Goal: Find specific page/section: Find specific page/section

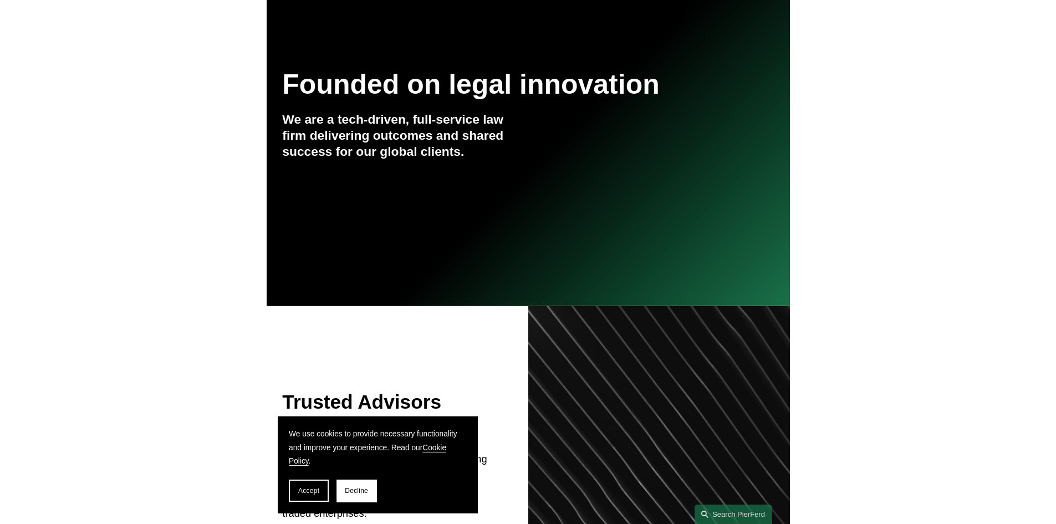
scroll to position [166, 0]
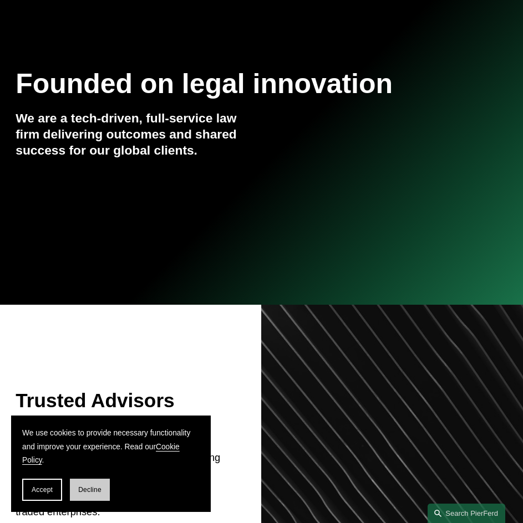
click at [88, 494] on button "Decline" at bounding box center [90, 490] width 40 height 22
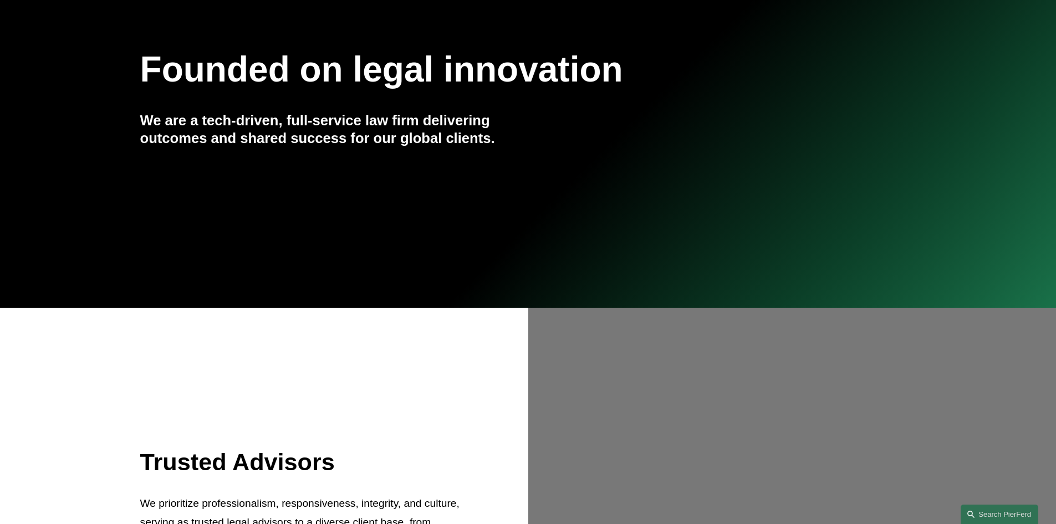
scroll to position [0, 0]
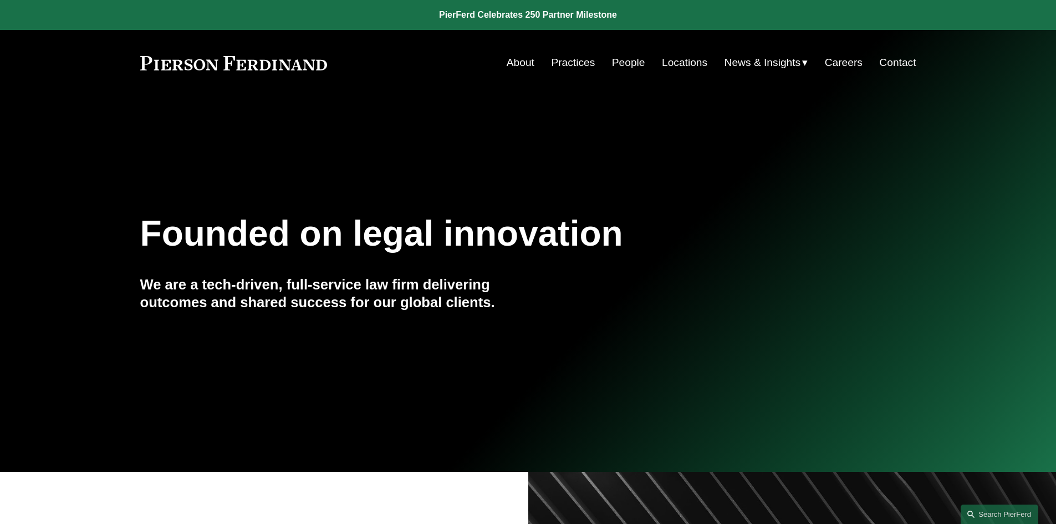
click at [522, 62] on link "Locations" at bounding box center [684, 62] width 45 height 21
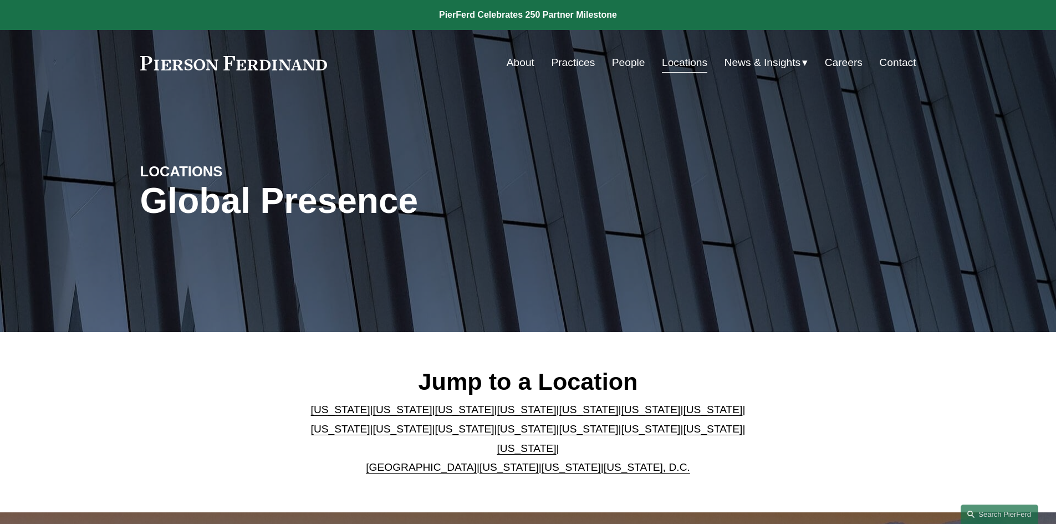
click at [852, 58] on link "Careers" at bounding box center [844, 62] width 38 height 21
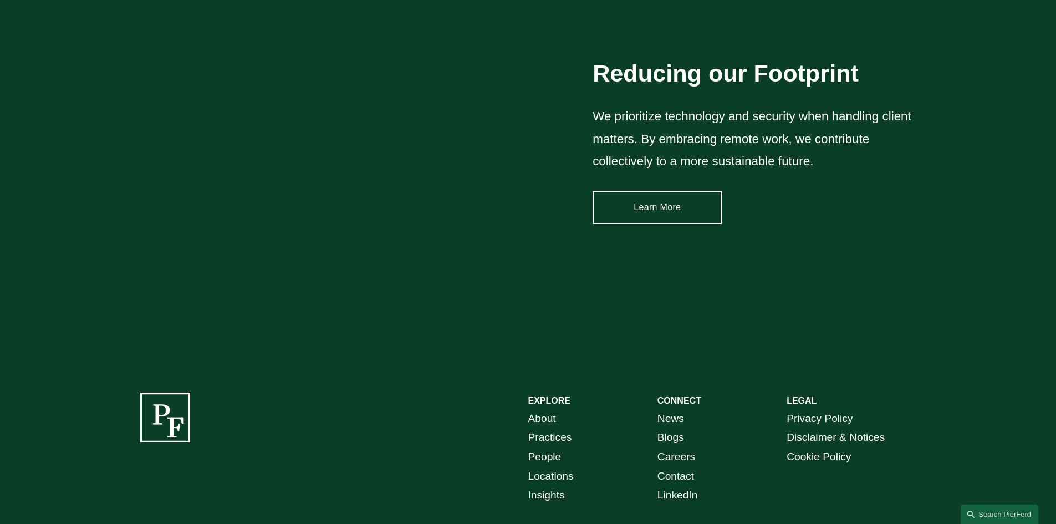
scroll to position [1683, 0]
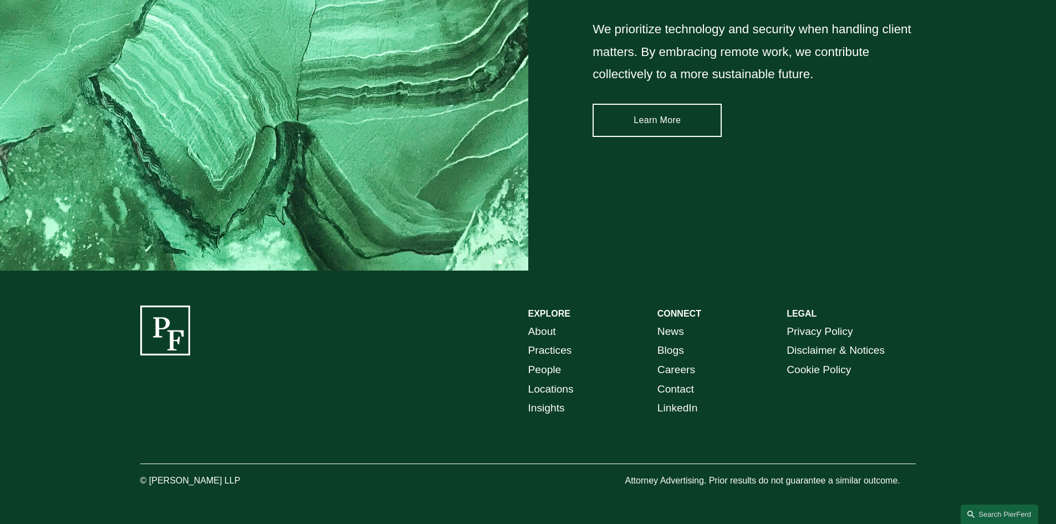
click at [541, 346] on link "Practices" at bounding box center [550, 350] width 44 height 19
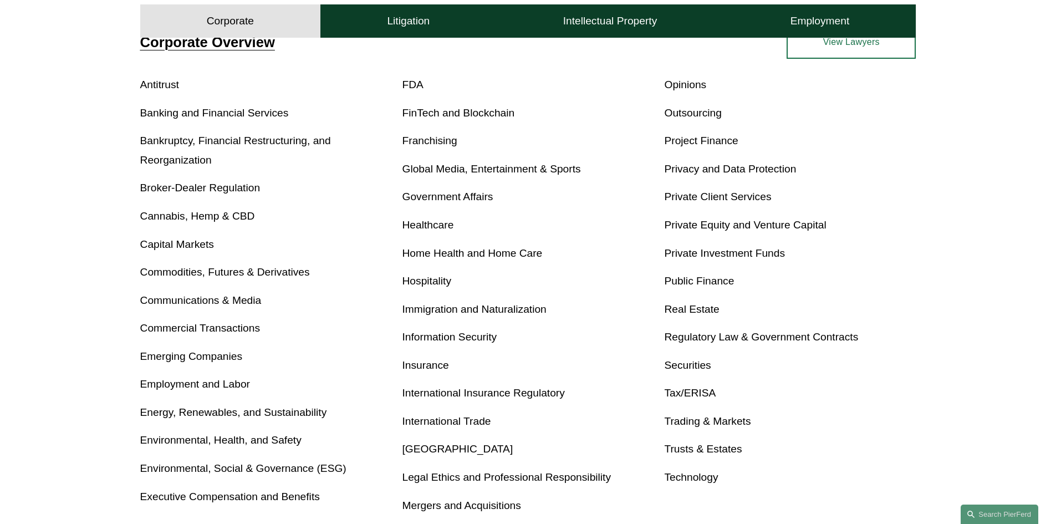
scroll to position [443, 0]
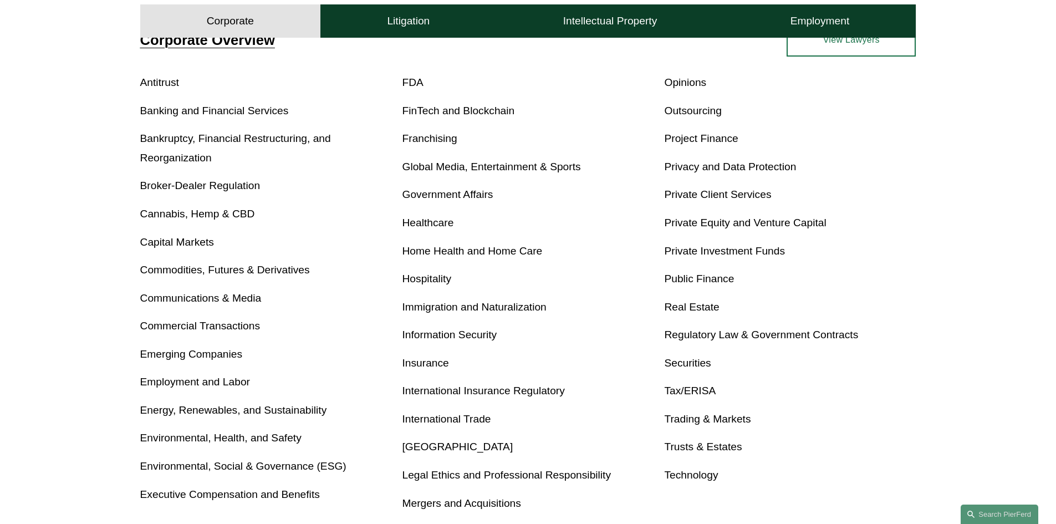
click at [685, 478] on link "Technology" at bounding box center [691, 475] width 54 height 12
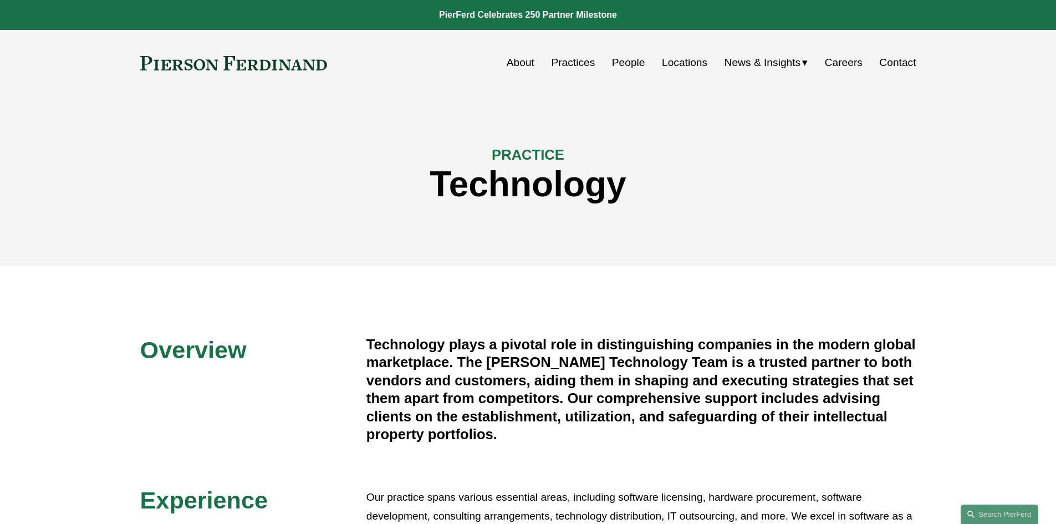
click at [624, 65] on link "People" at bounding box center [628, 62] width 33 height 21
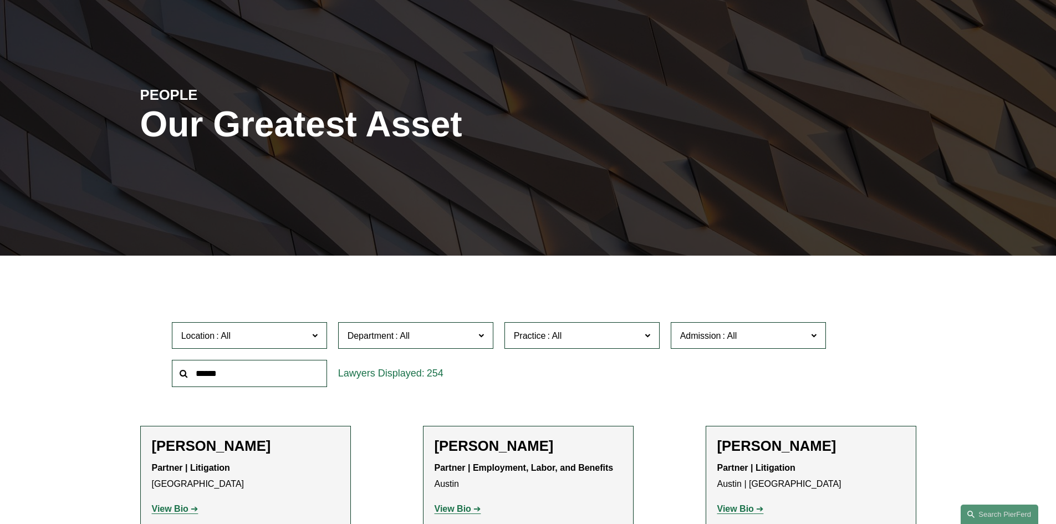
scroll to position [55, 0]
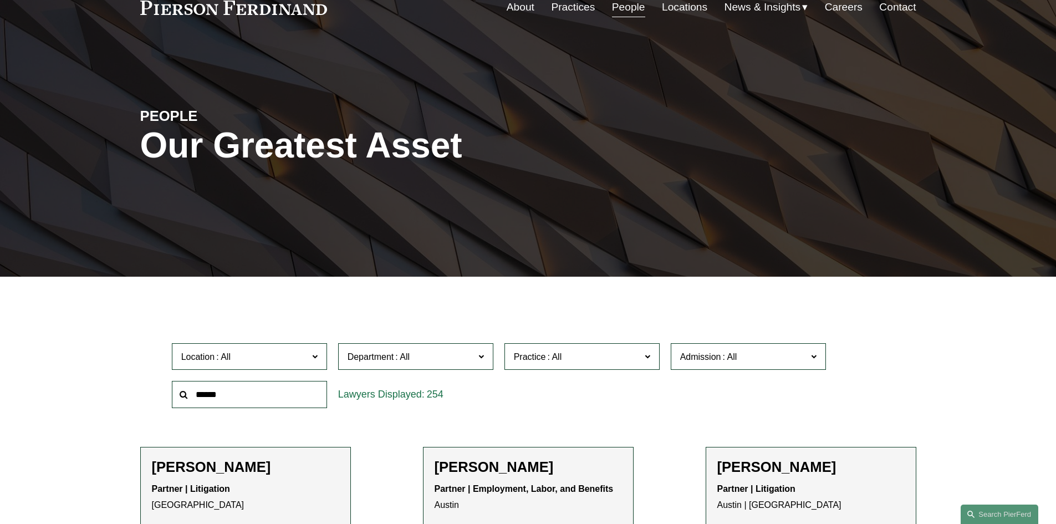
click at [265, 396] on input "text" at bounding box center [249, 394] width 155 height 27
type input "*********"
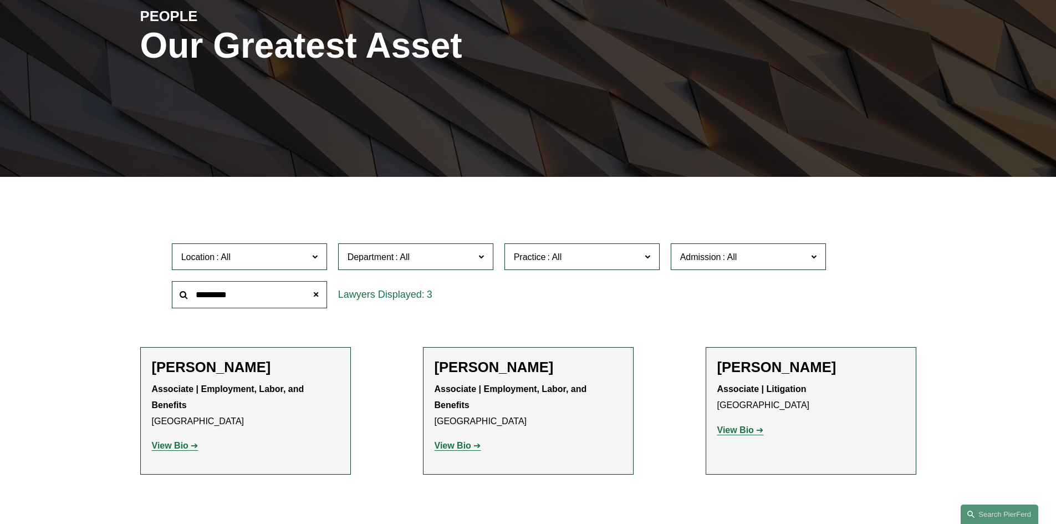
scroll to position [166, 0]
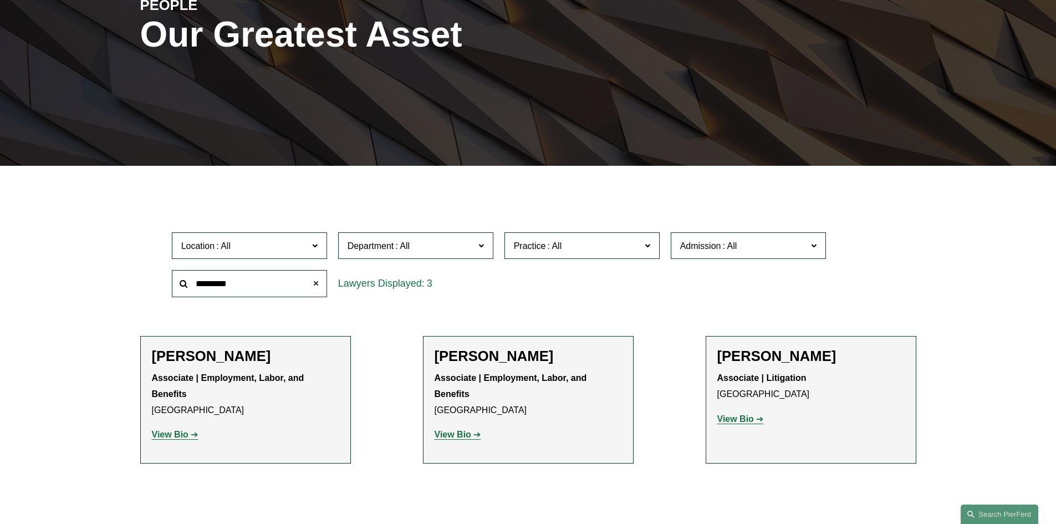
click at [313, 281] on span at bounding box center [315, 283] width 22 height 22
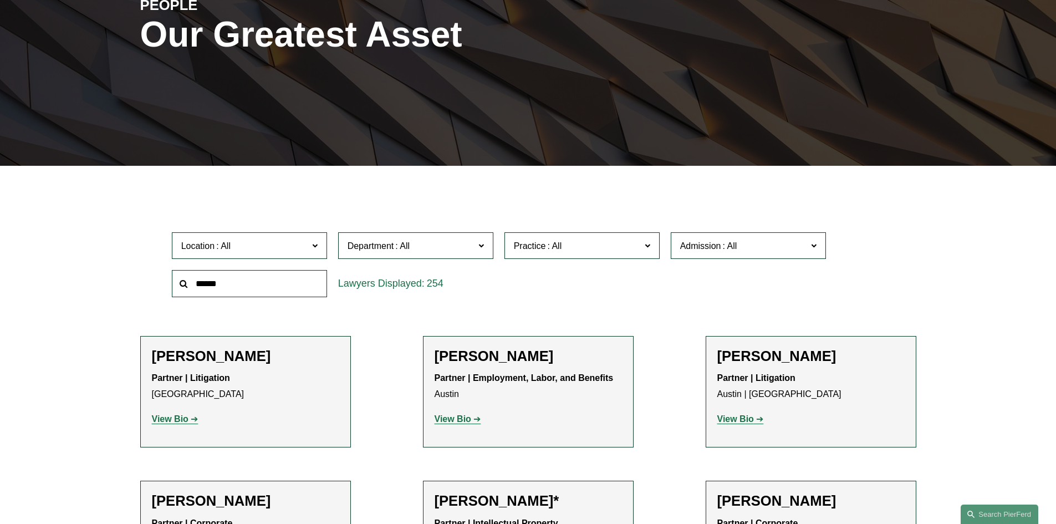
click at [313, 244] on span at bounding box center [314, 245] width 6 height 14
click at [0, 0] on link "[GEOGRAPHIC_DATA]" at bounding box center [0, 0] width 0 height 0
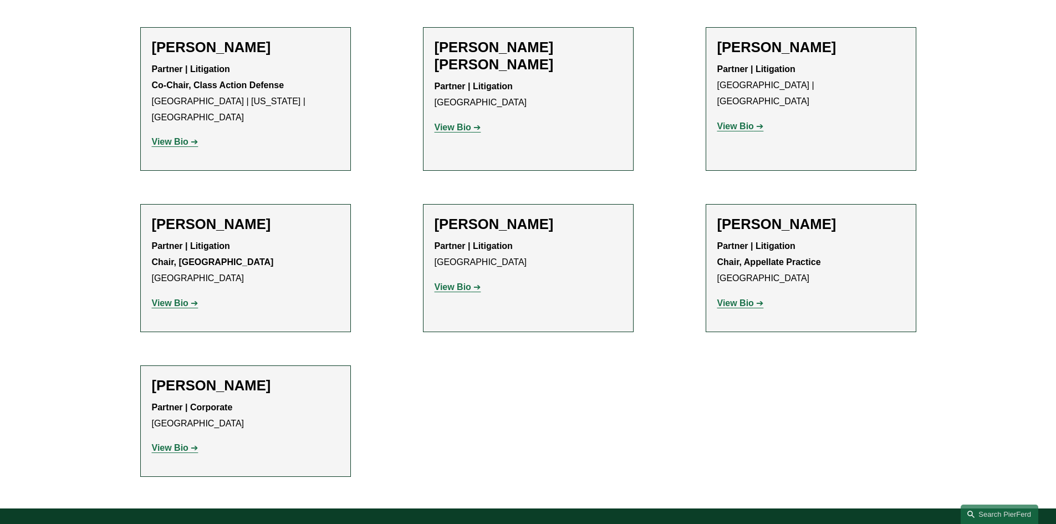
scroll to position [942, 0]
